Goal: Task Accomplishment & Management: Manage account settings

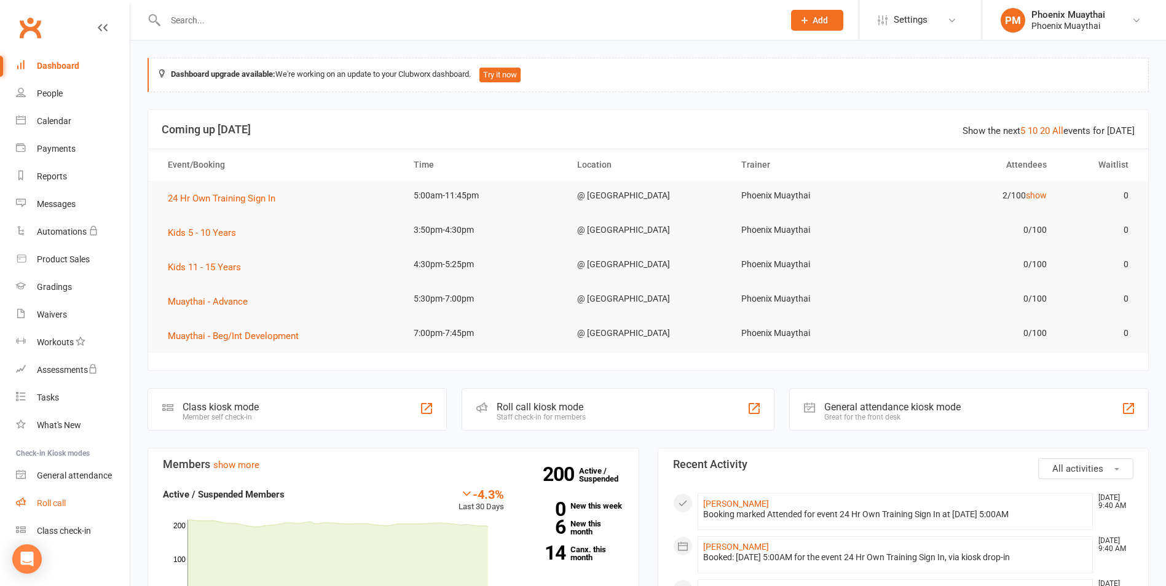
click at [57, 510] on link "Roll call" at bounding box center [73, 504] width 114 height 28
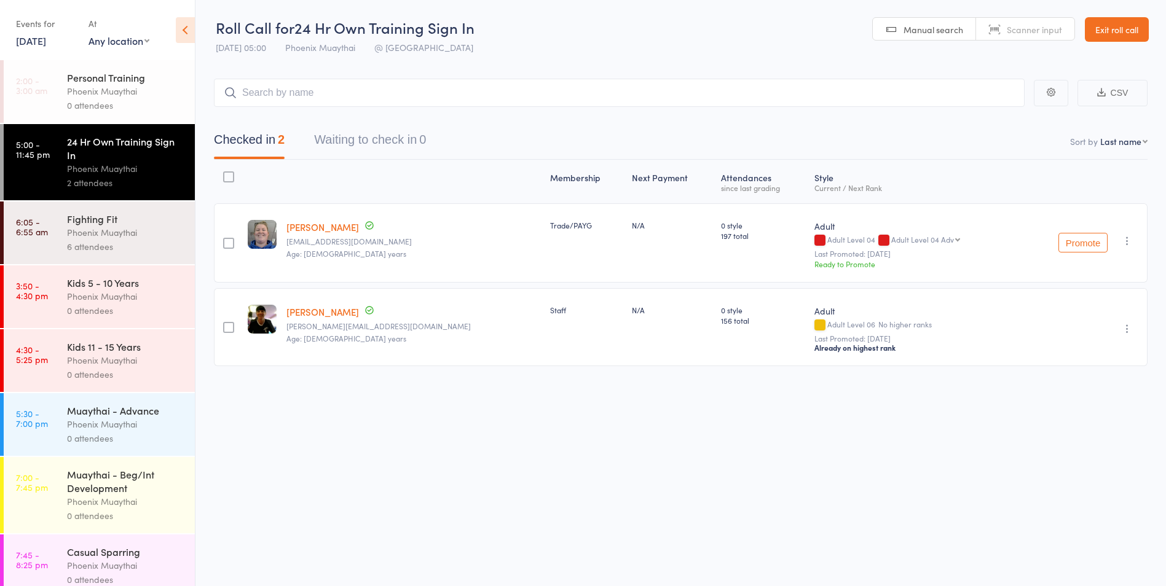
click at [117, 239] on div "Phoenix Muaythai" at bounding box center [125, 233] width 117 height 14
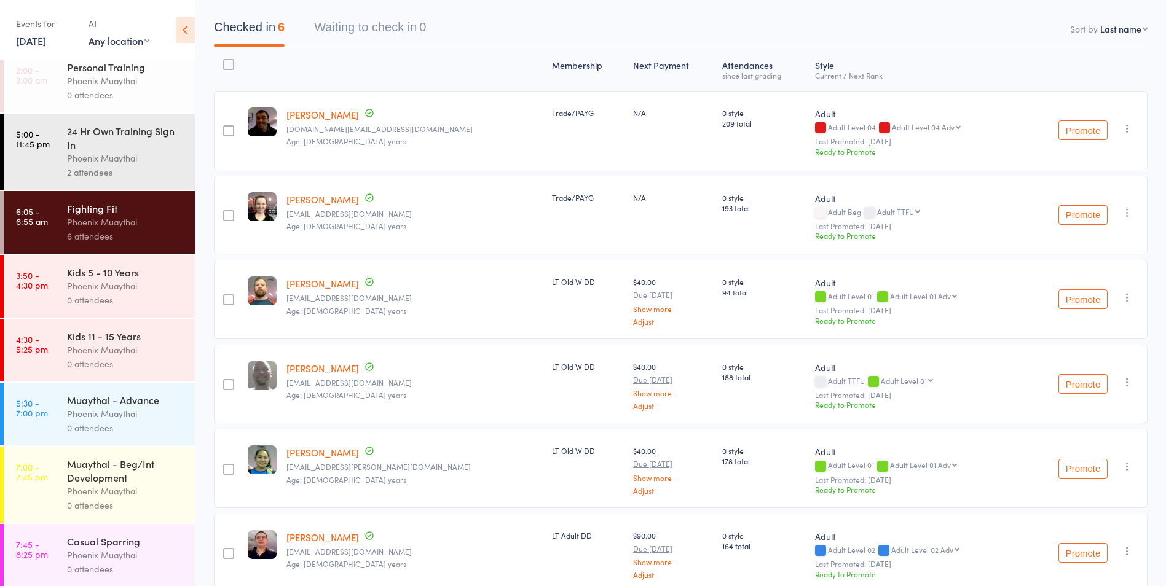
scroll to position [12, 0]
click at [124, 411] on div "Phoenix Muaythai" at bounding box center [125, 412] width 117 height 14
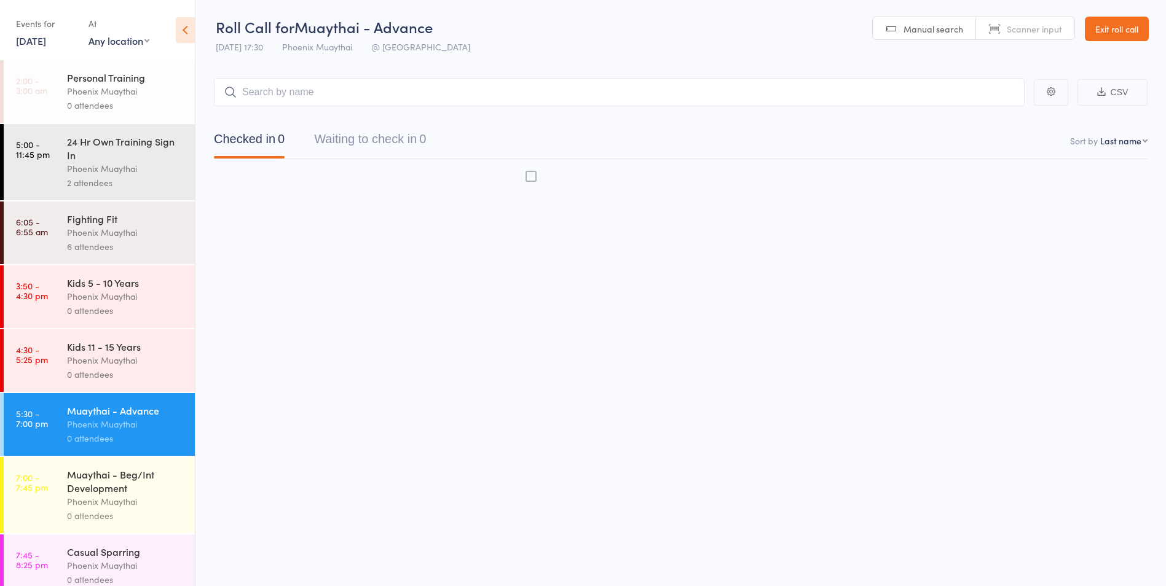
scroll to position [1, 0]
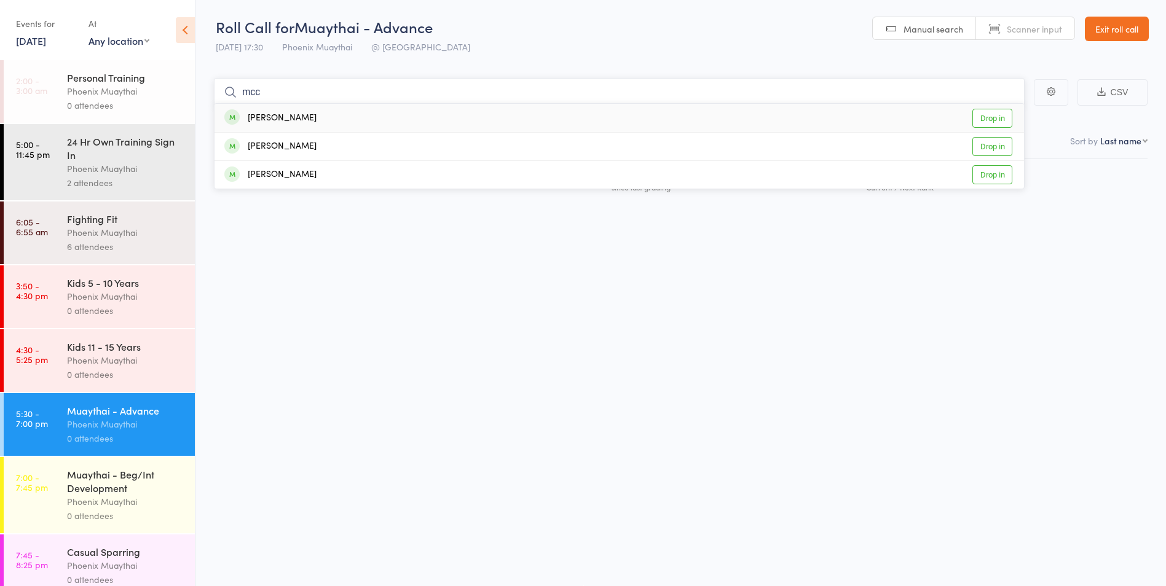
type input "mcc"
click at [318, 117] on div "Robert McColl Drop in" at bounding box center [620, 118] width 810 height 28
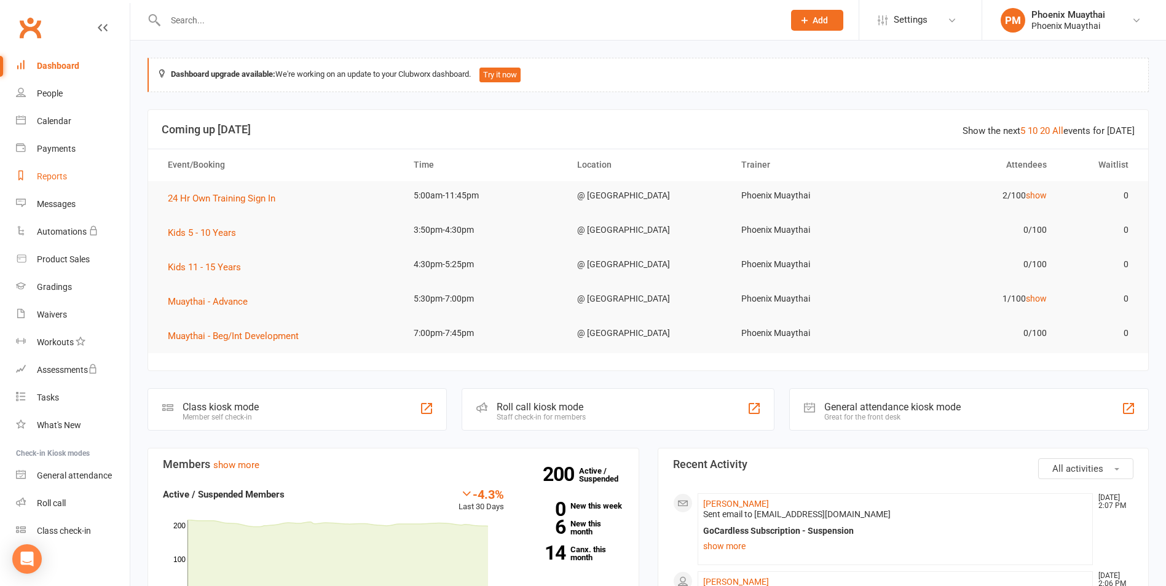
click at [63, 170] on link "Reports" at bounding box center [73, 177] width 114 height 28
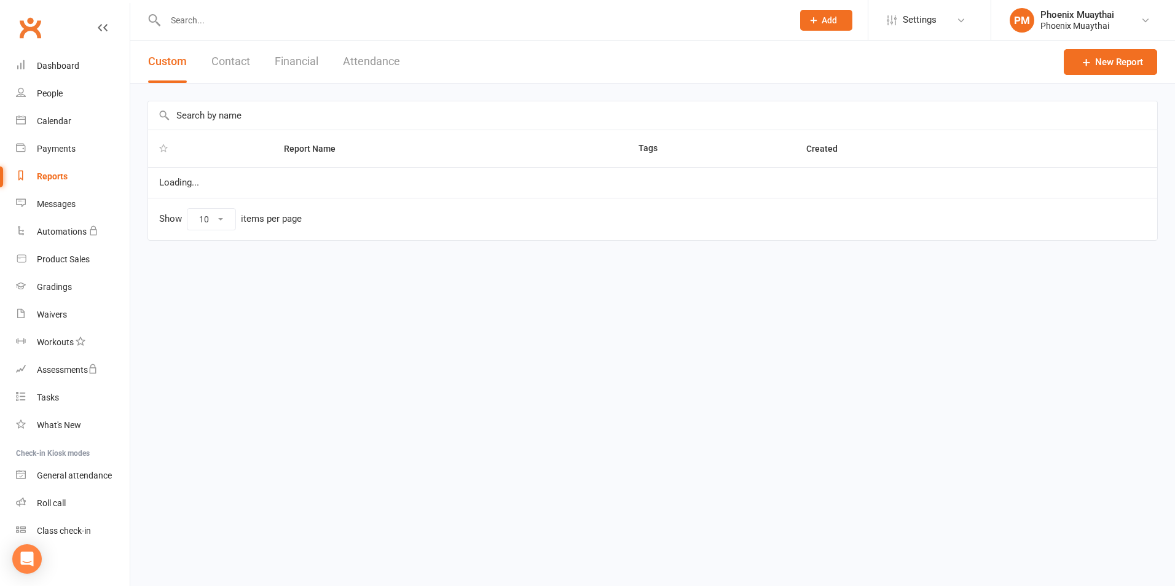
select select "100"
click at [247, 49] on button "Contact" at bounding box center [230, 62] width 39 height 42
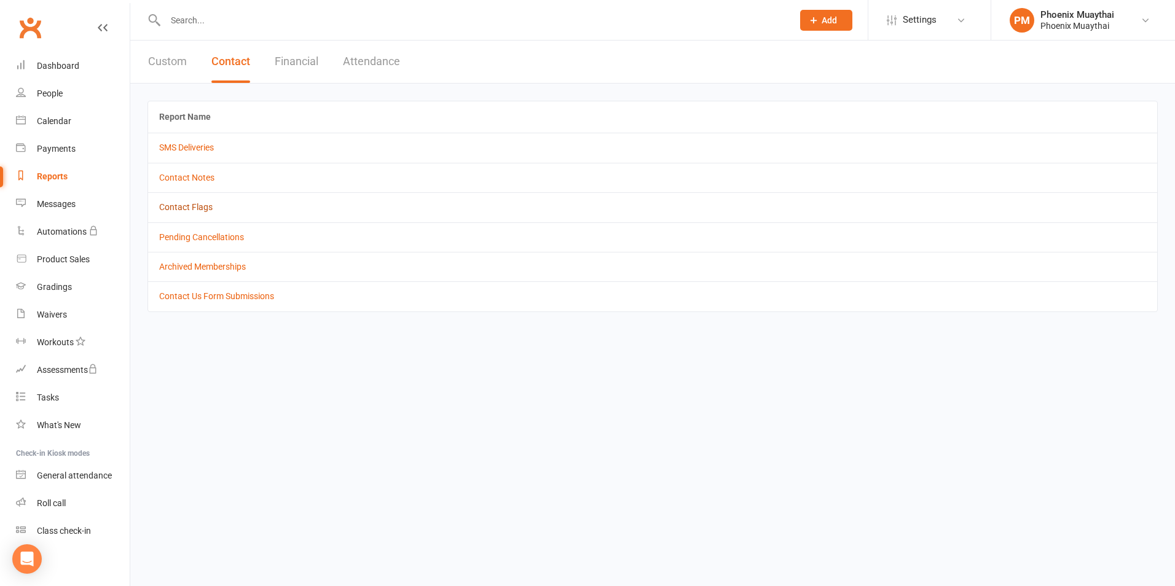
click at [208, 207] on link "Contact Flags" at bounding box center [185, 207] width 53 height 10
select select "active_only"
